Goal: Check status: Check status

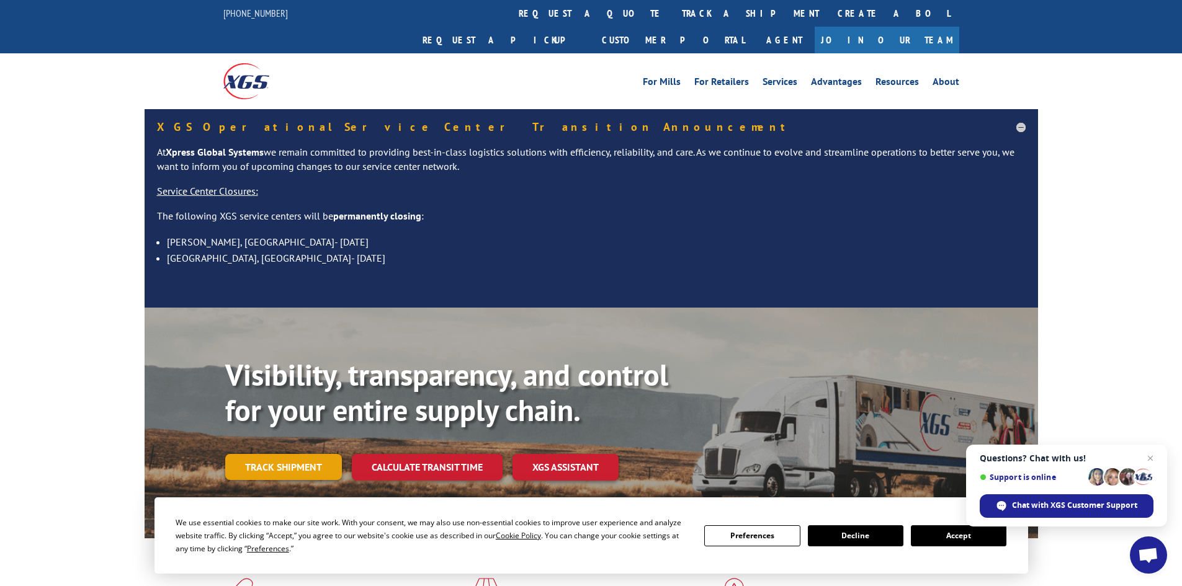
click at [290, 454] on link "Track shipment" at bounding box center [283, 467] width 117 height 26
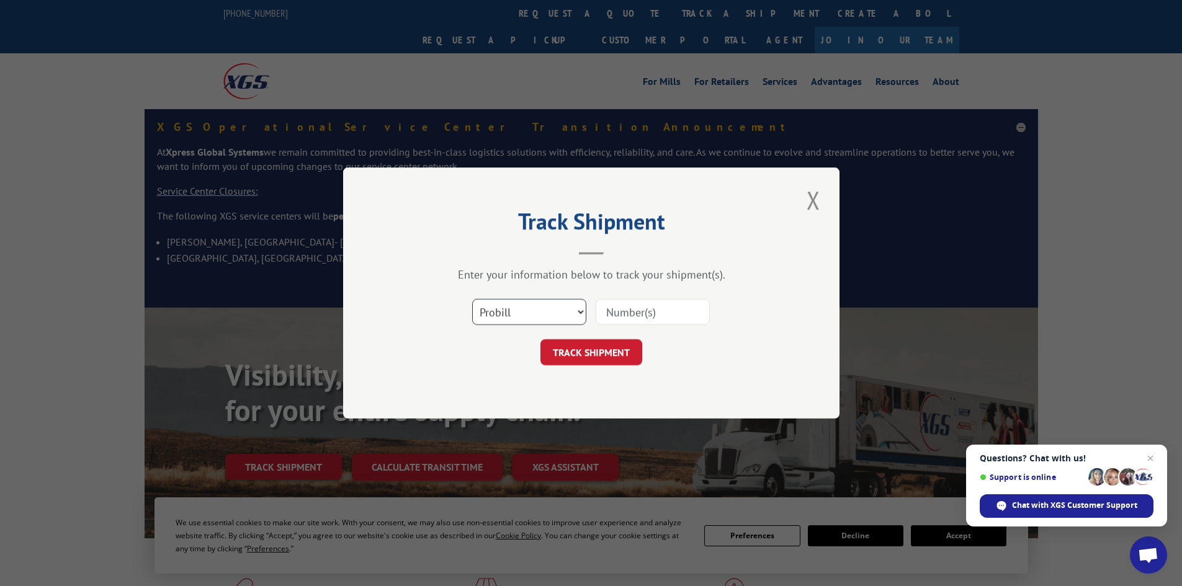
click at [547, 304] on select "Select category... Probill BOL PO" at bounding box center [529, 312] width 114 height 26
select select "bol"
click at [472, 299] on select "Select category... Probill BOL PO" at bounding box center [529, 312] width 114 height 26
paste input "5963040"
type input "5963040"
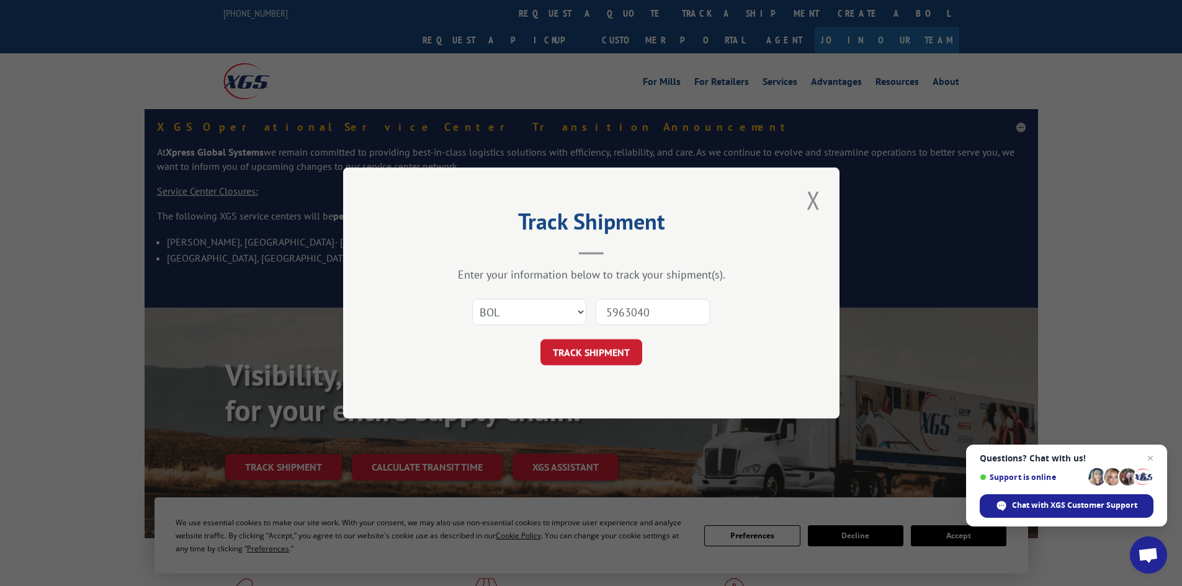
click button "TRACK SHIPMENT" at bounding box center [592, 352] width 102 height 26
